Goal: Find contact information: Find contact information

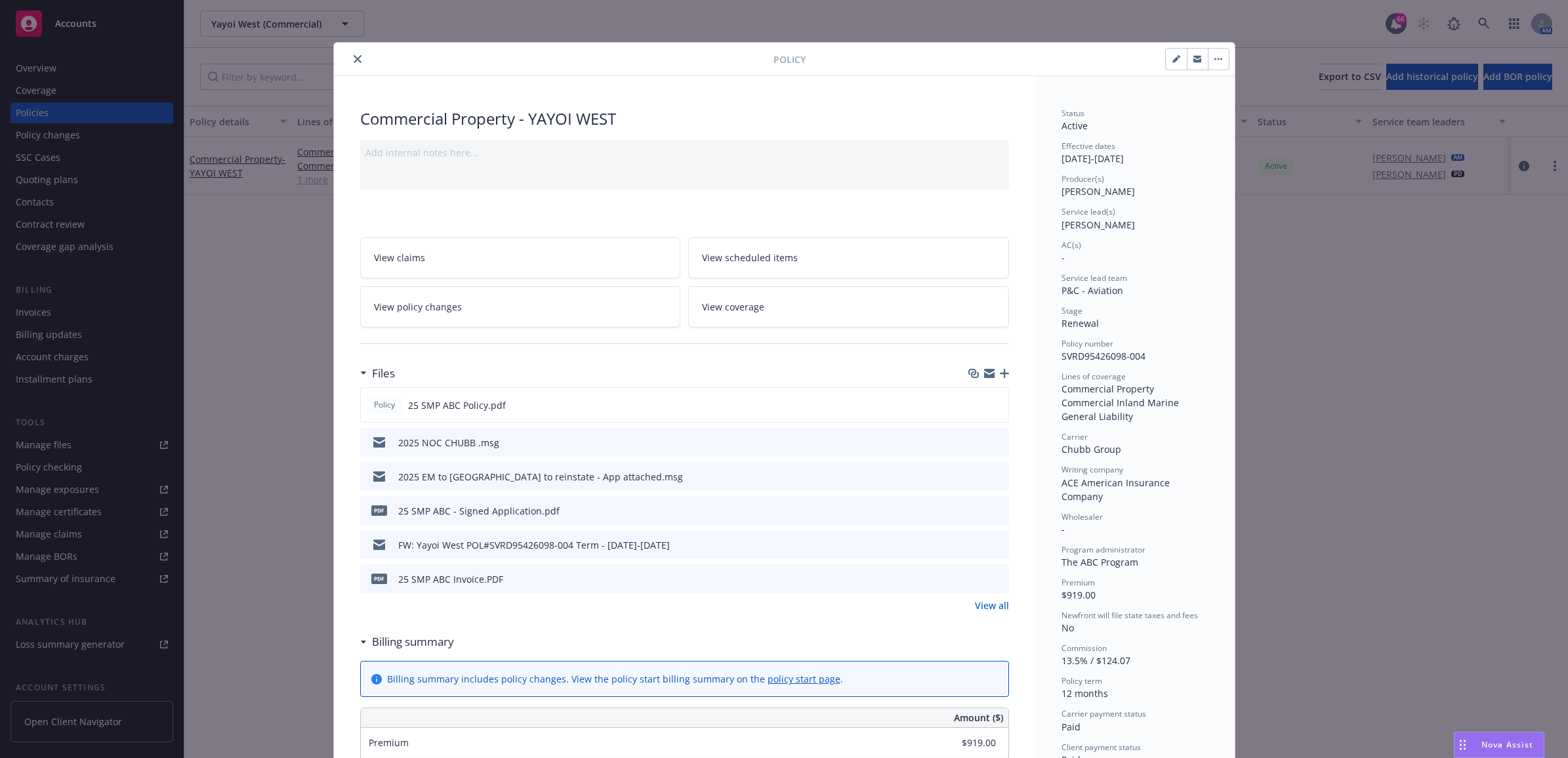
click at [353, 57] on icon "close" at bounding box center [357, 58] width 8 height 8
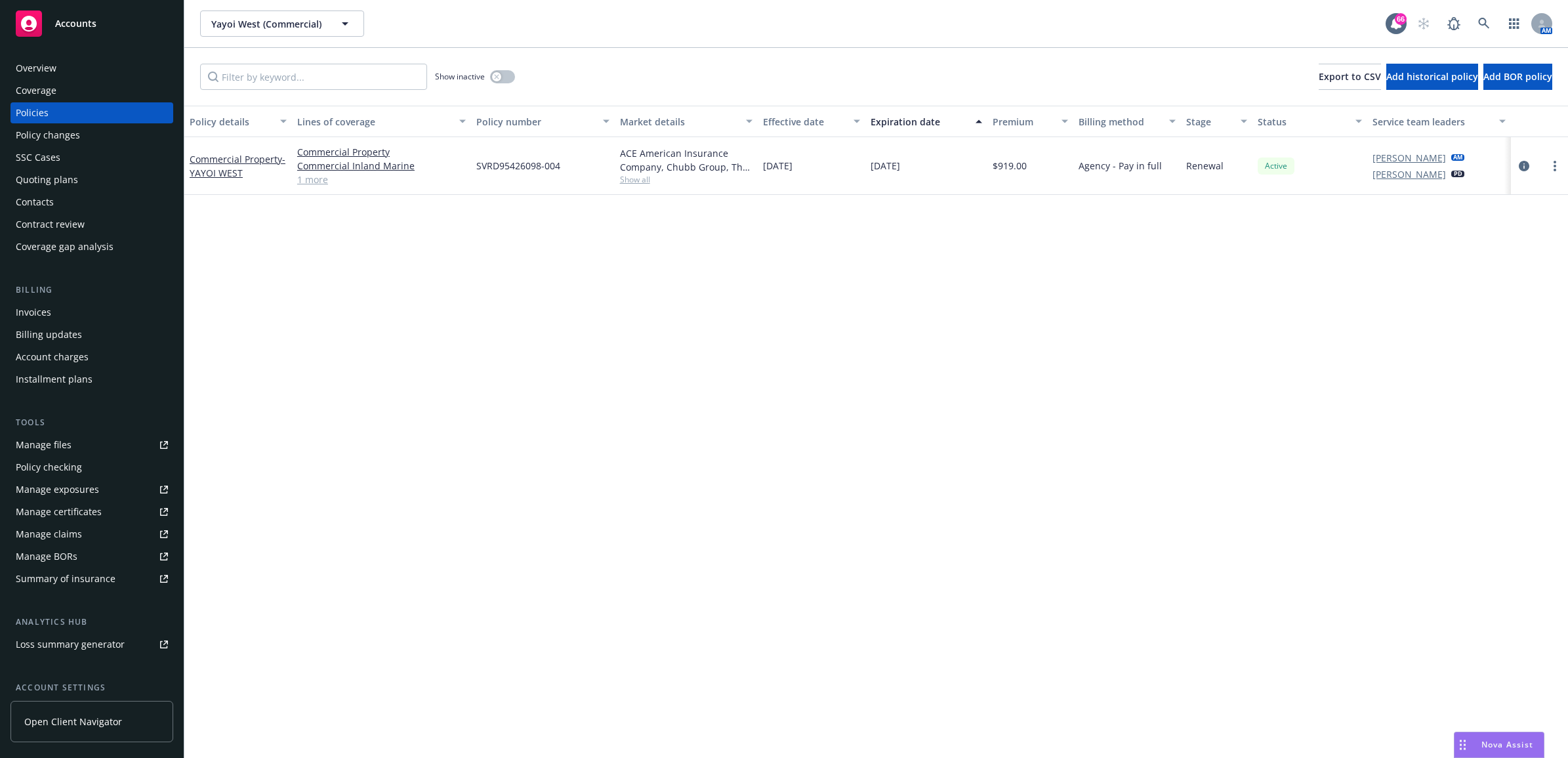
click at [73, 198] on div "Contacts" at bounding box center [92, 202] width 152 height 21
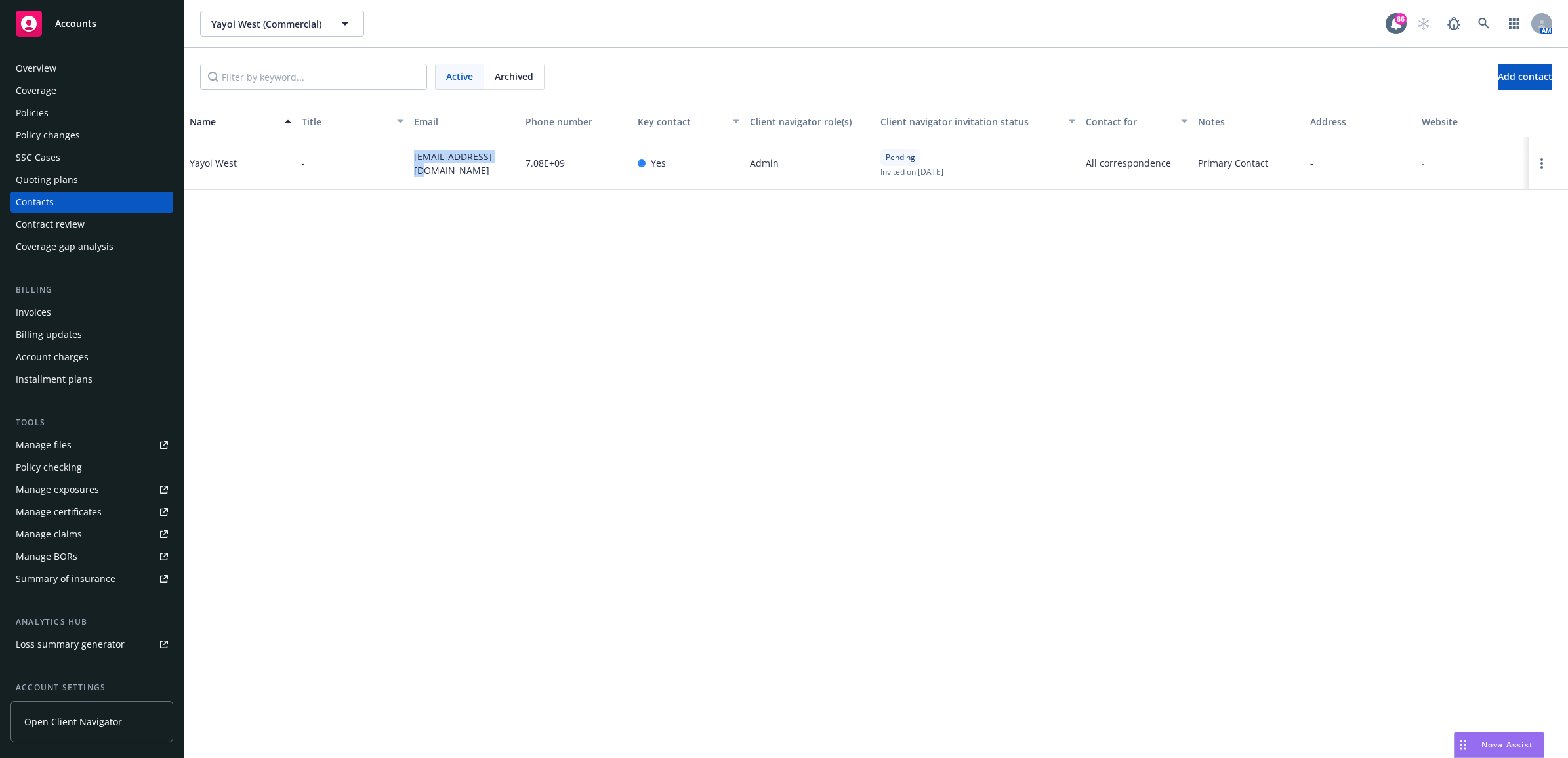
drag, startPoint x: 421, startPoint y: 173, endPoint x: 407, endPoint y: 171, distance: 14.1
click at [407, 171] on div "Yayoi West - [EMAIL_ADDRESS][DOMAIN_NAME] 7.08E+09 Yes Admin Pending Invited on…" at bounding box center [876, 163] width 1384 height 52
drag, startPoint x: 407, startPoint y: 171, endPoint x: 427, endPoint y: 167, distance: 20.4
copy div "[EMAIL_ADDRESS][DOMAIN_NAME]"
